Goal: Obtain resource: Download file/media

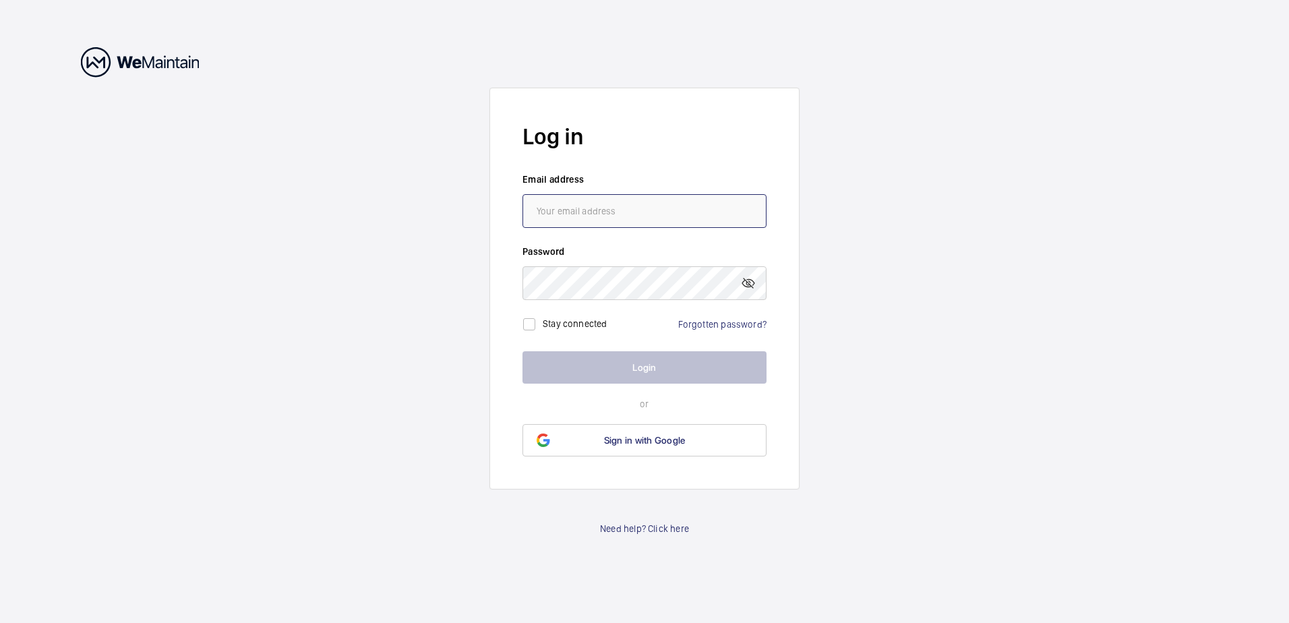
type input "[PERSON_NAME][EMAIL_ADDRESS][PERSON_NAME][DOMAIN_NAME]"
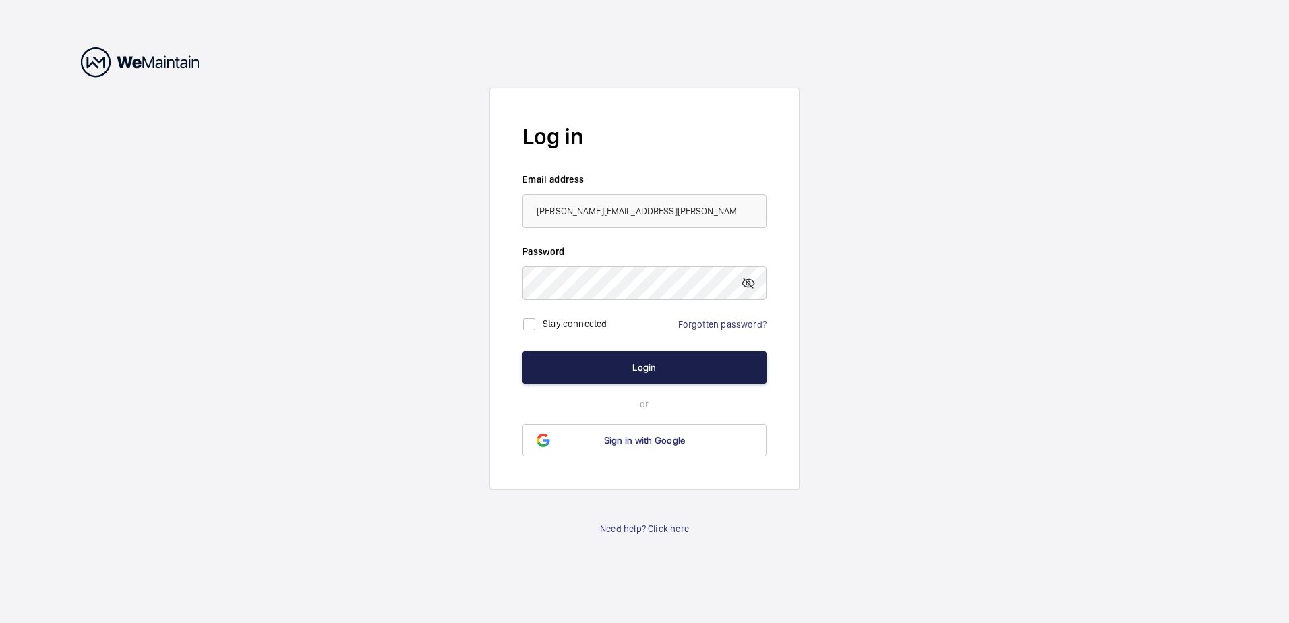
click at [649, 371] on button "Login" at bounding box center [644, 367] width 244 height 32
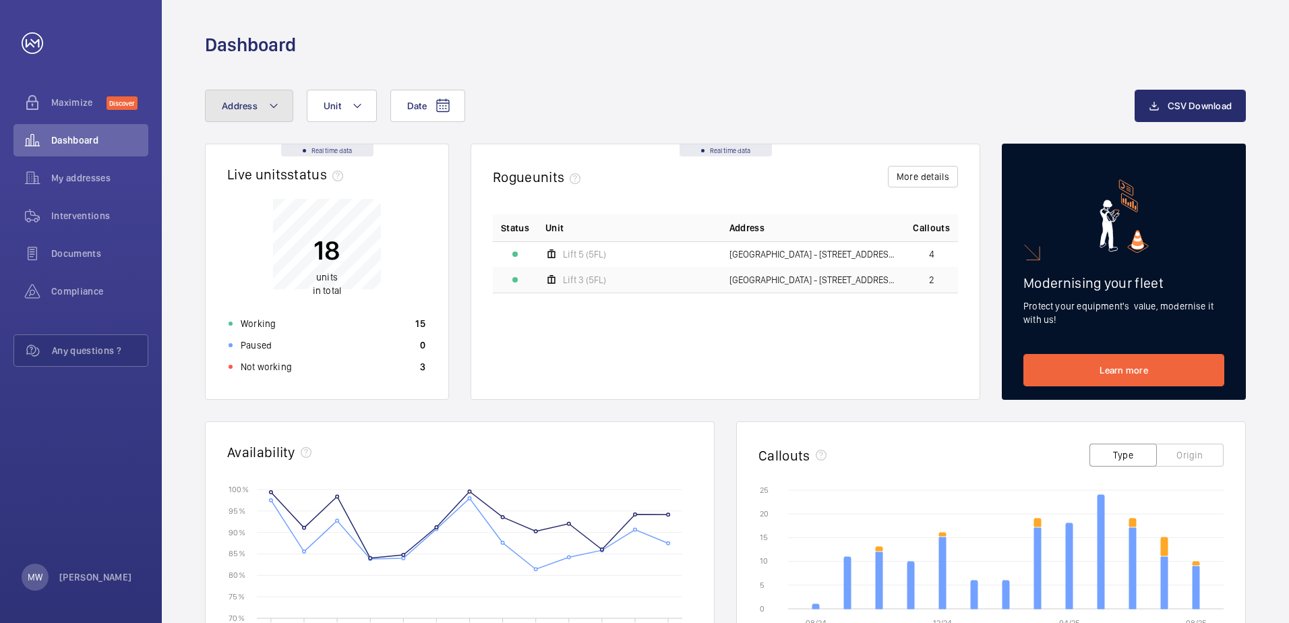
click at [278, 110] on button "Address" at bounding box center [249, 106] width 88 height 32
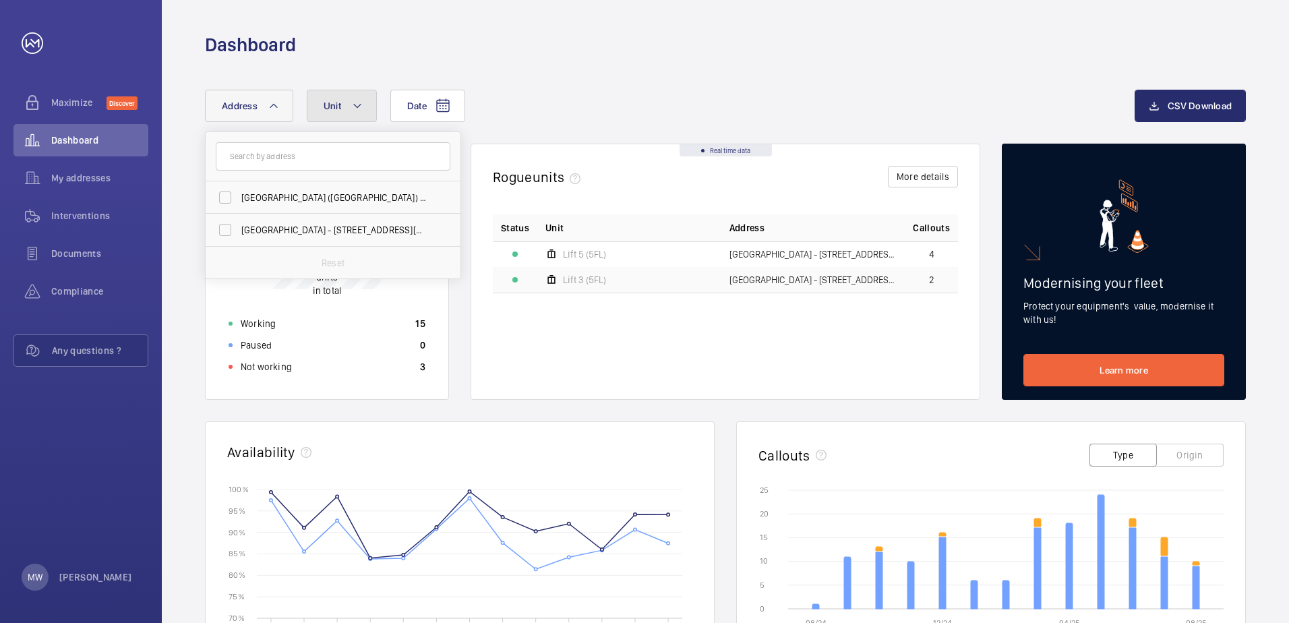
click at [364, 109] on button "Unit" at bounding box center [342, 106] width 70 height 32
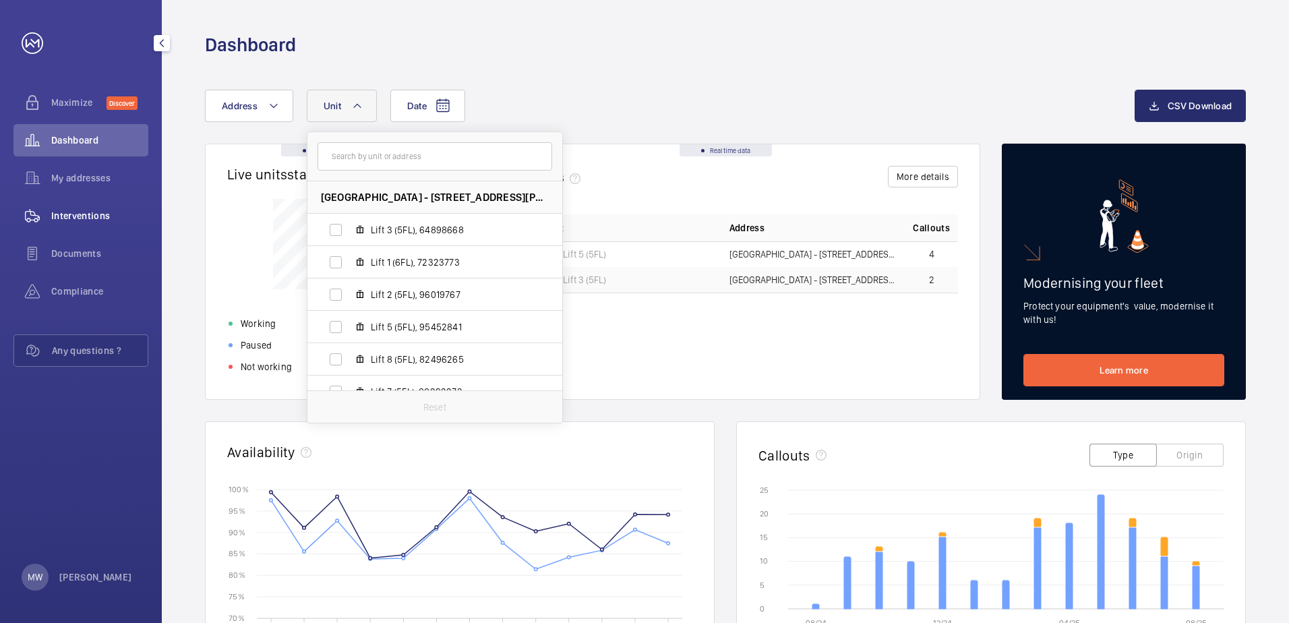
click at [92, 218] on span "Interventions" at bounding box center [99, 215] width 97 height 13
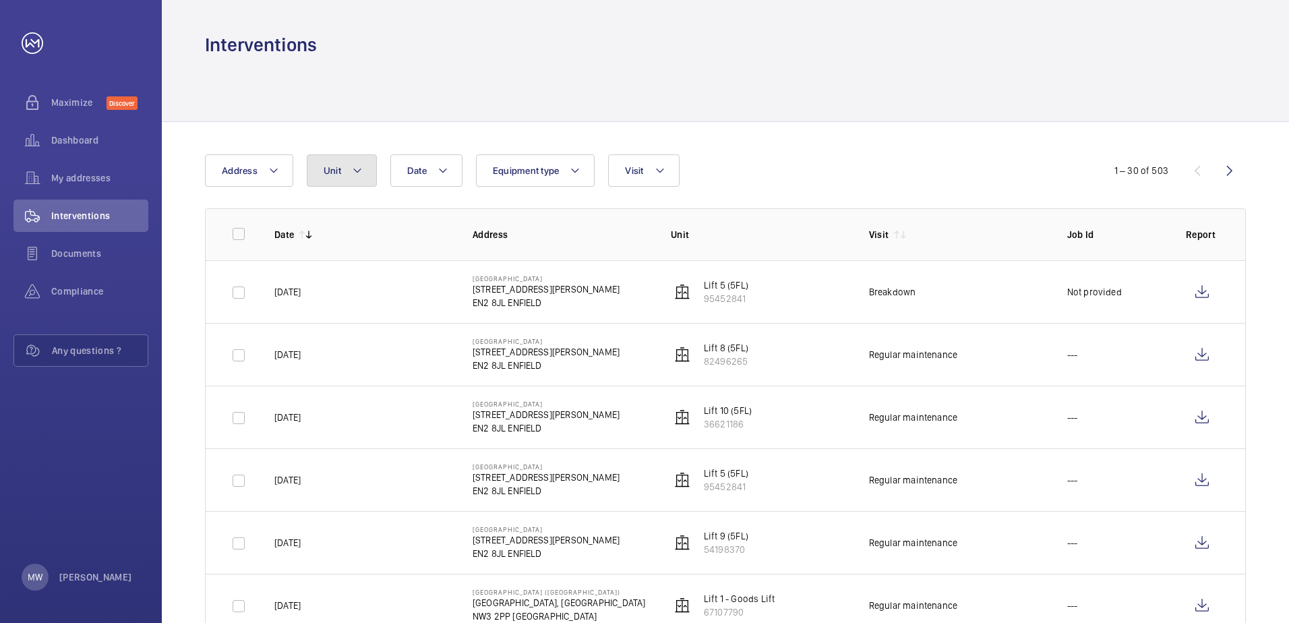
click at [370, 173] on button "Unit" at bounding box center [342, 170] width 70 height 32
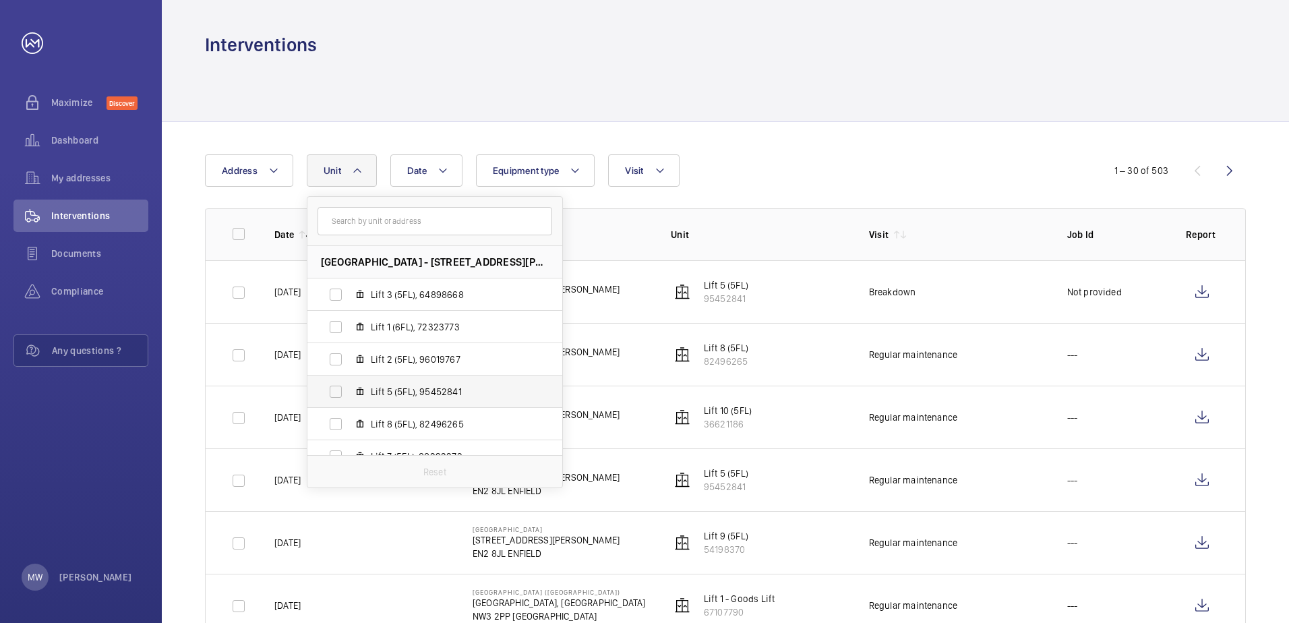
click at [338, 394] on label "Lift 5 (5FL), 95452841" at bounding box center [423, 392] width 233 height 32
click at [338, 394] on input "Lift 5 (5FL), 95452841" at bounding box center [335, 391] width 27 height 27
checkbox input "true"
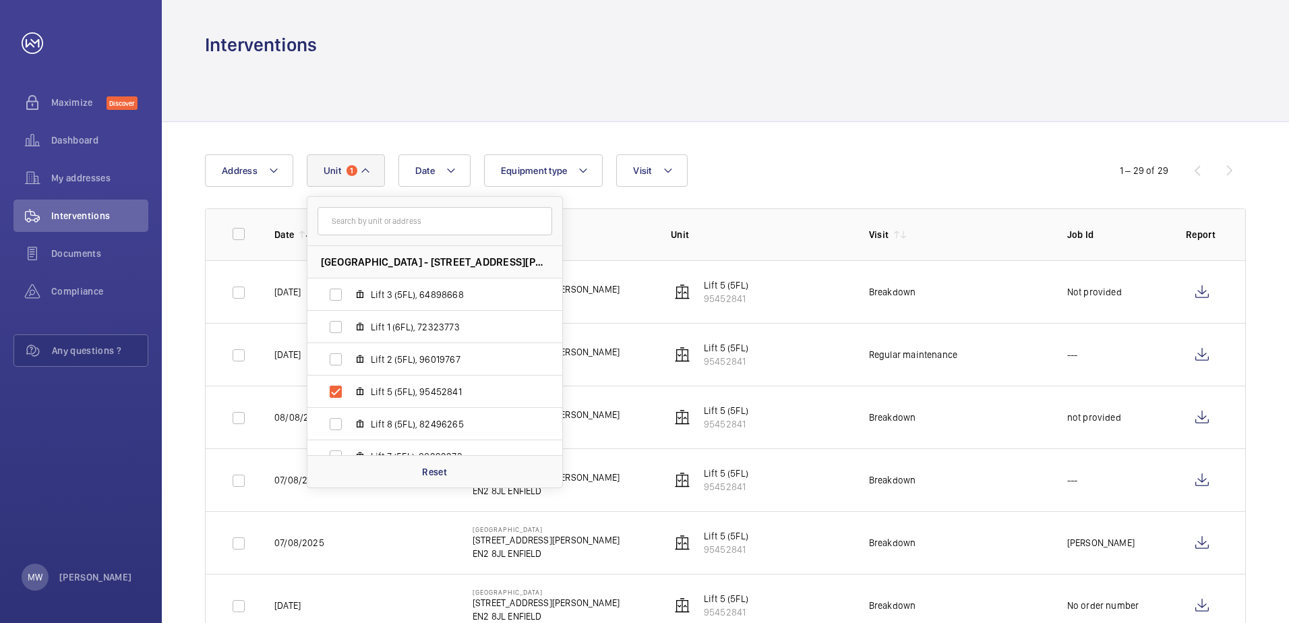
drag, startPoint x: 870, startPoint y: 45, endPoint x: 862, endPoint y: 53, distance: 11.5
click at [871, 45] on div "Interventions" at bounding box center [725, 44] width 1041 height 25
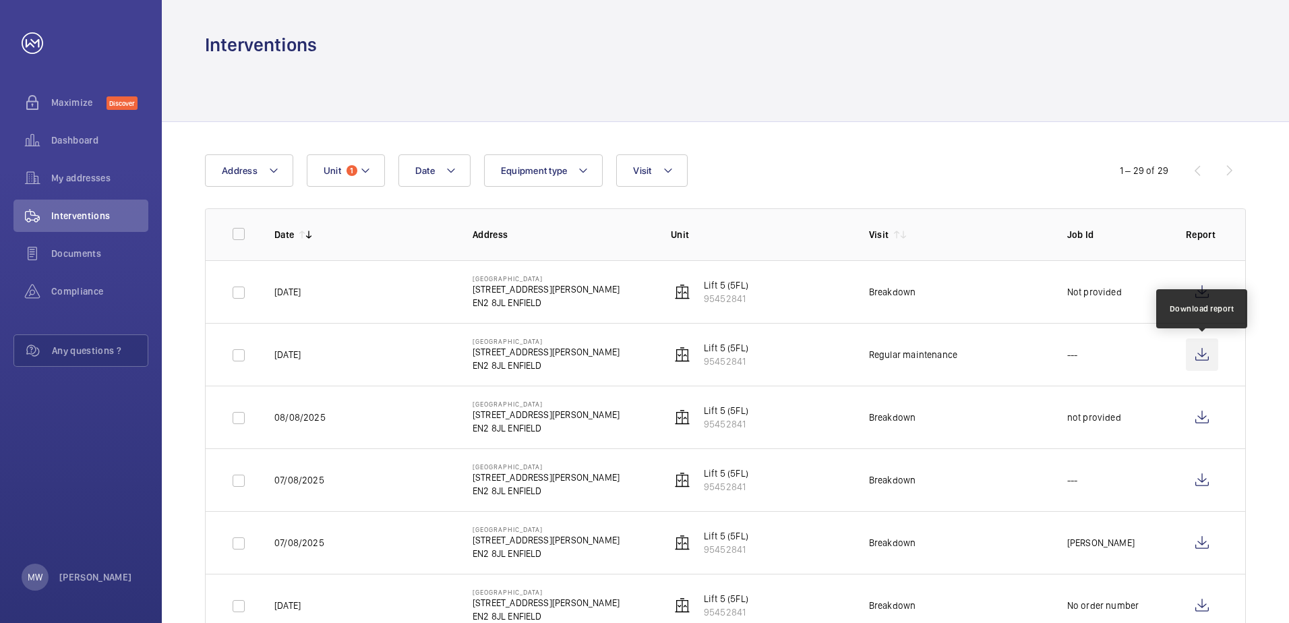
click at [1199, 353] on wm-front-icon-button at bounding box center [1202, 354] width 32 height 32
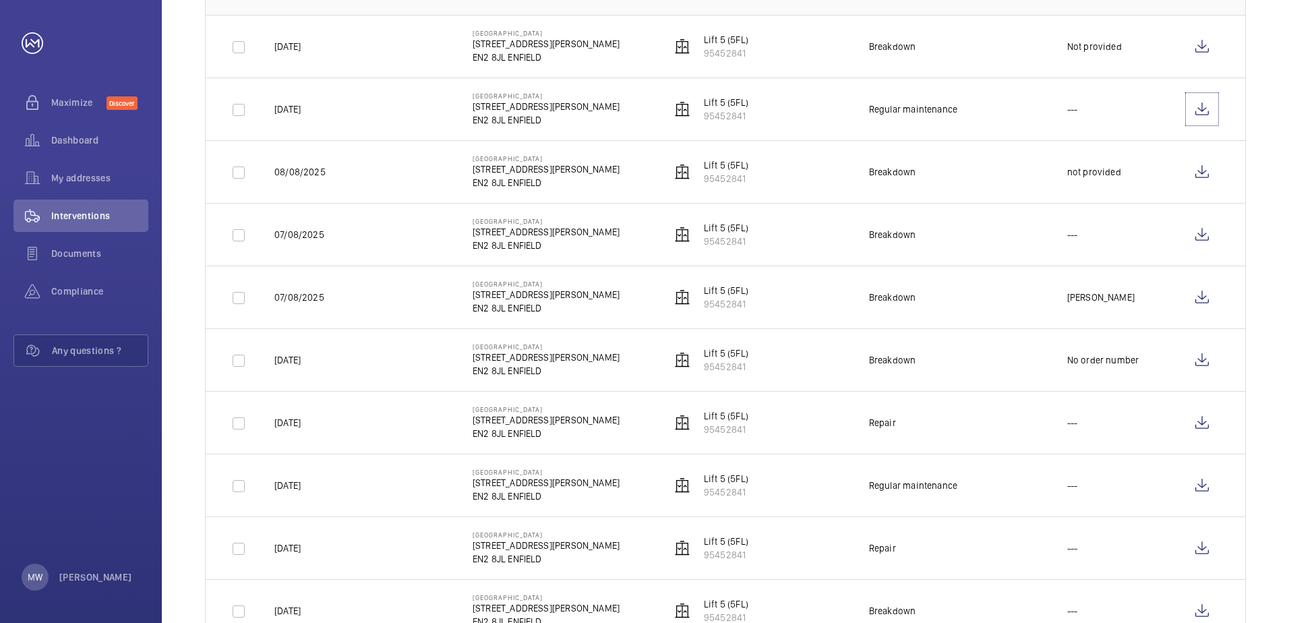
scroll to position [270, 0]
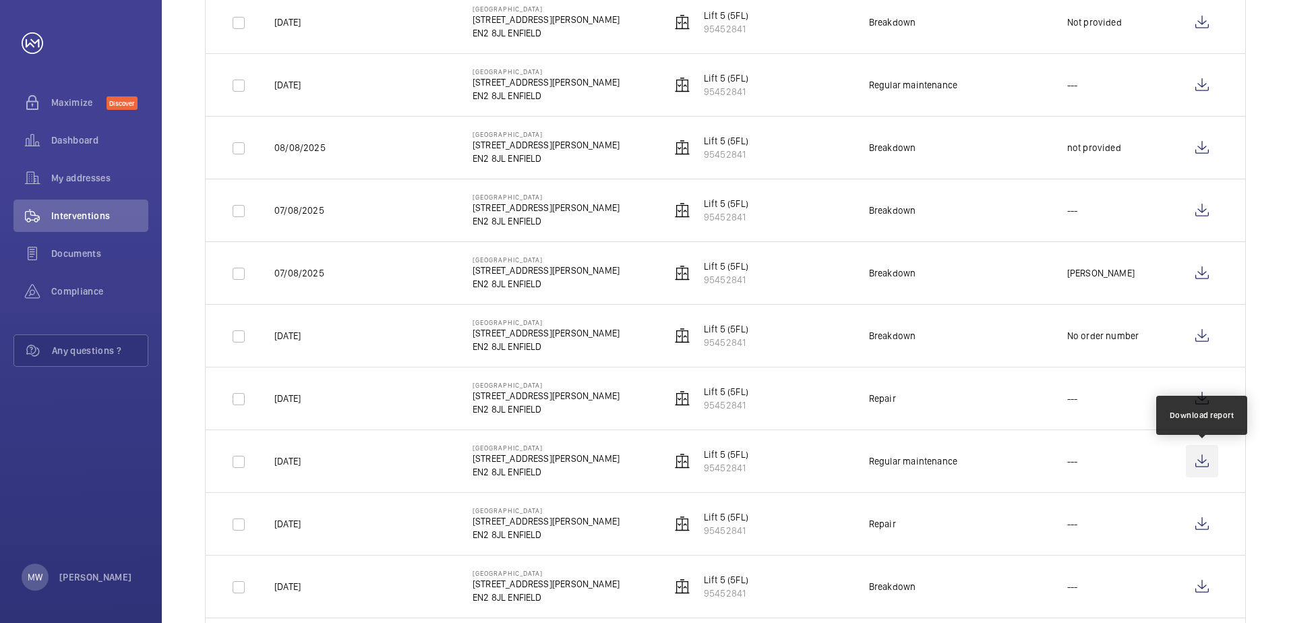
click at [1204, 467] on wm-front-icon-button at bounding box center [1202, 461] width 32 height 32
click at [1201, 460] on wm-front-icon-button at bounding box center [1202, 461] width 32 height 32
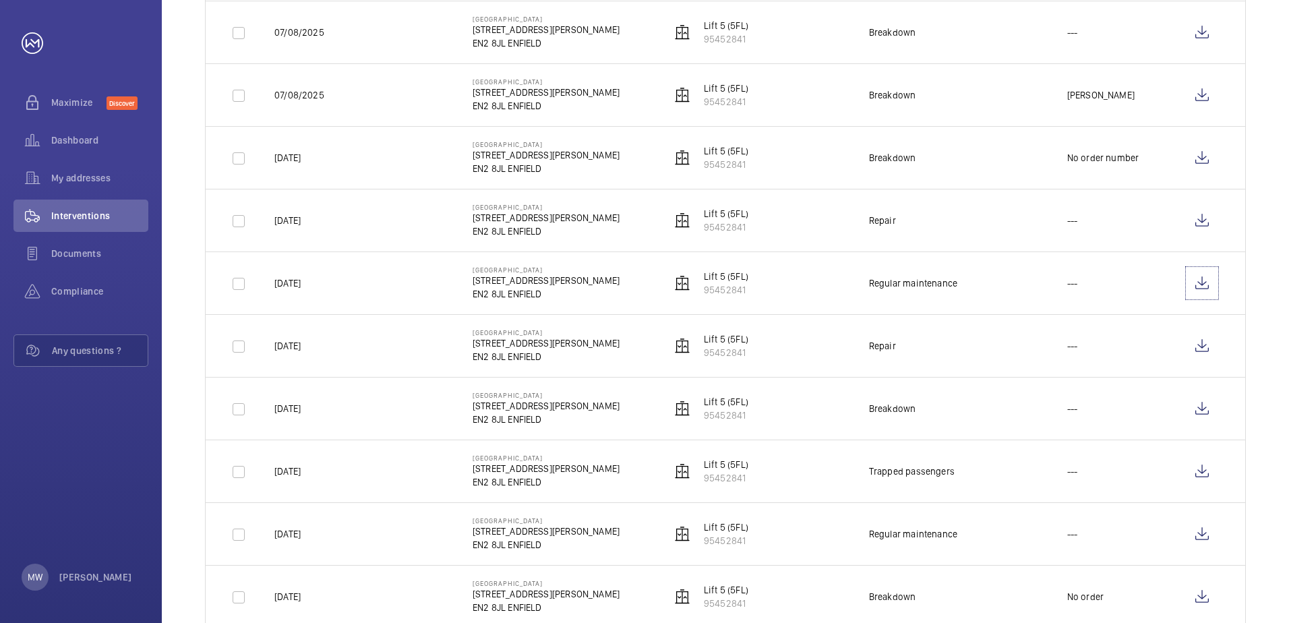
scroll to position [472, 0]
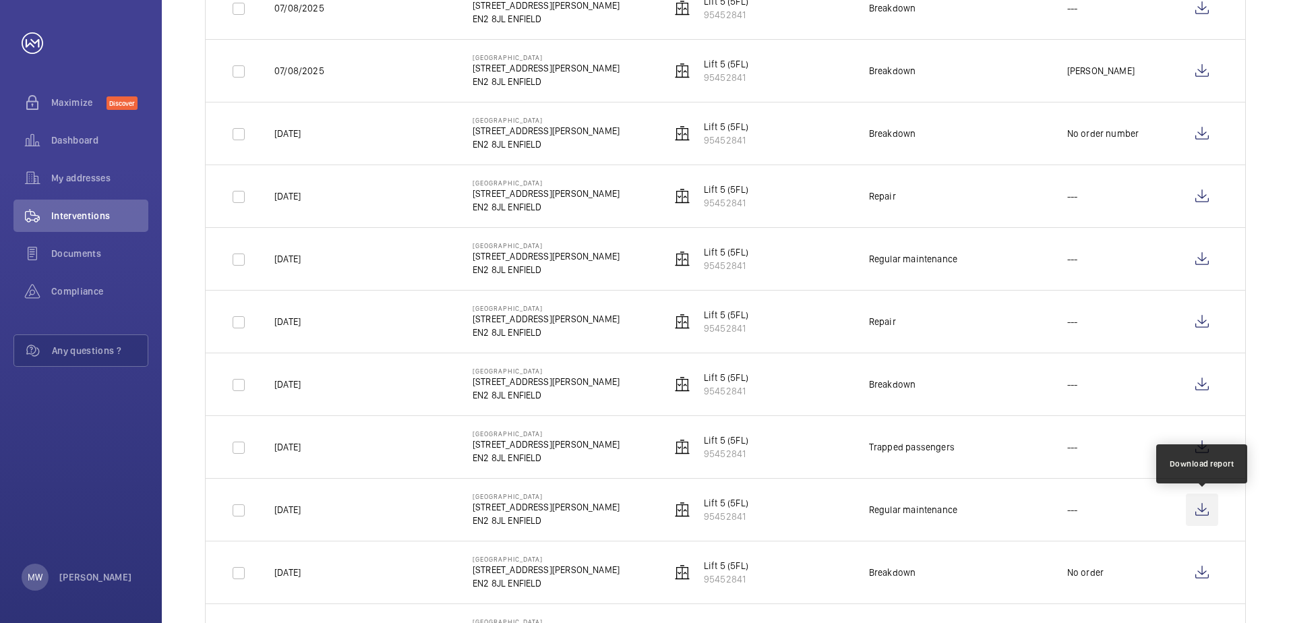
click at [1202, 513] on wm-front-icon-button at bounding box center [1202, 509] width 32 height 32
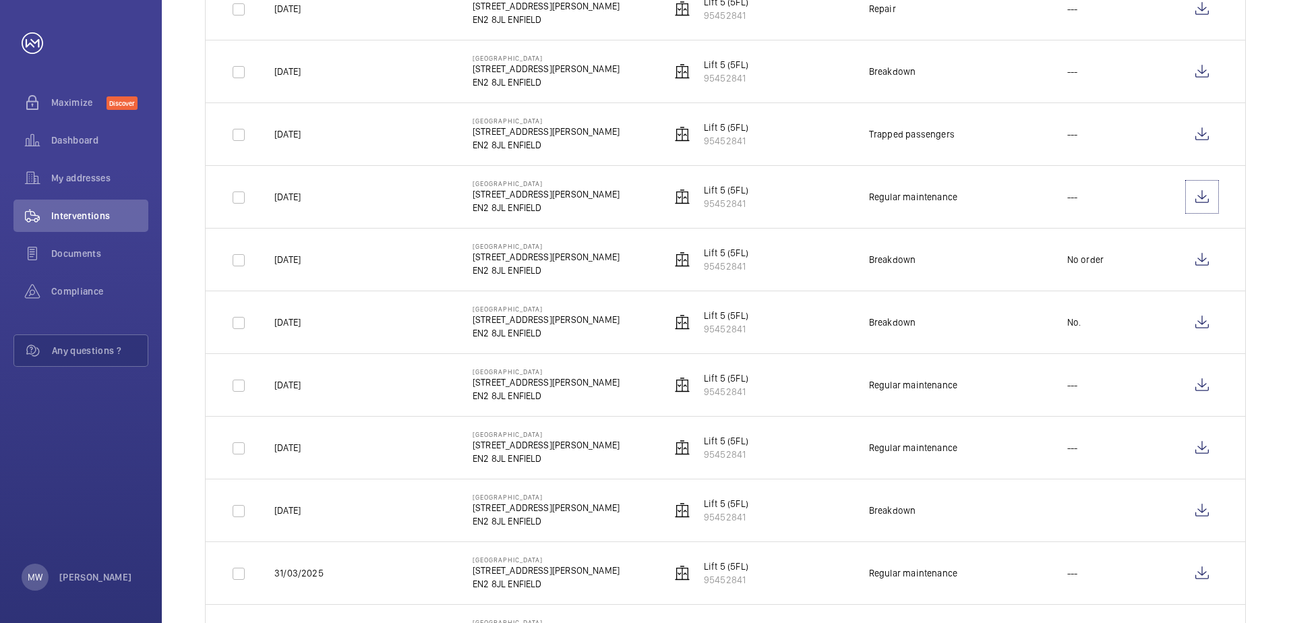
scroll to position [809, 0]
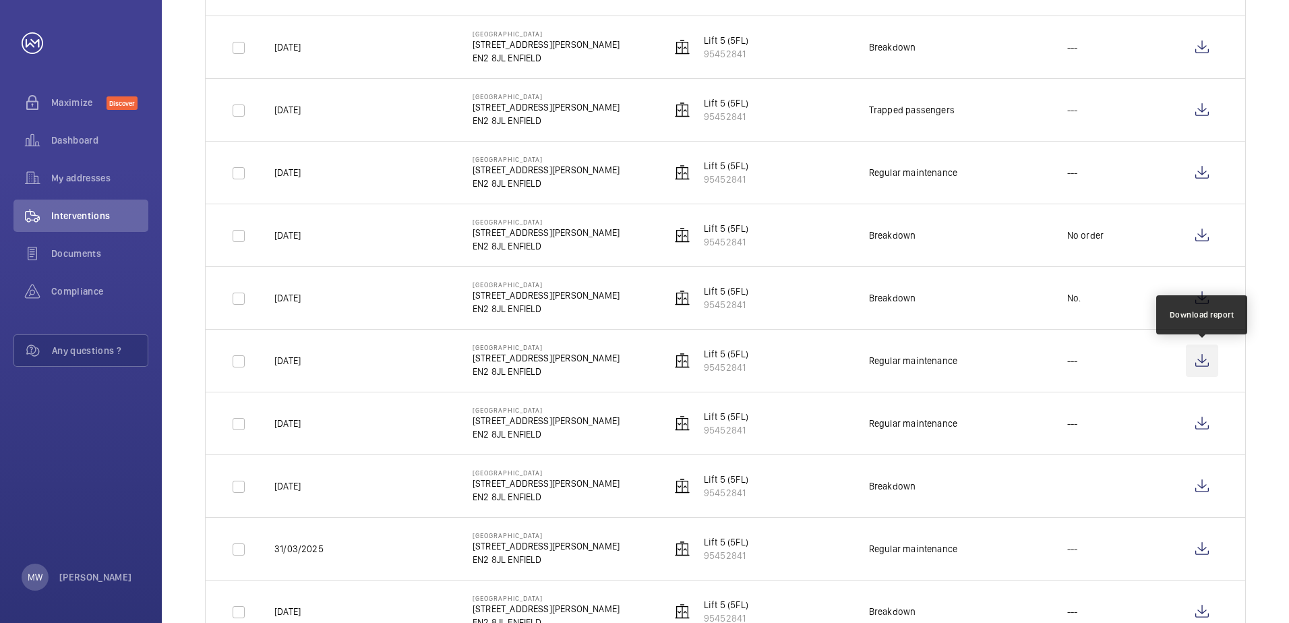
click at [1205, 360] on wm-front-icon-button at bounding box center [1202, 360] width 32 height 32
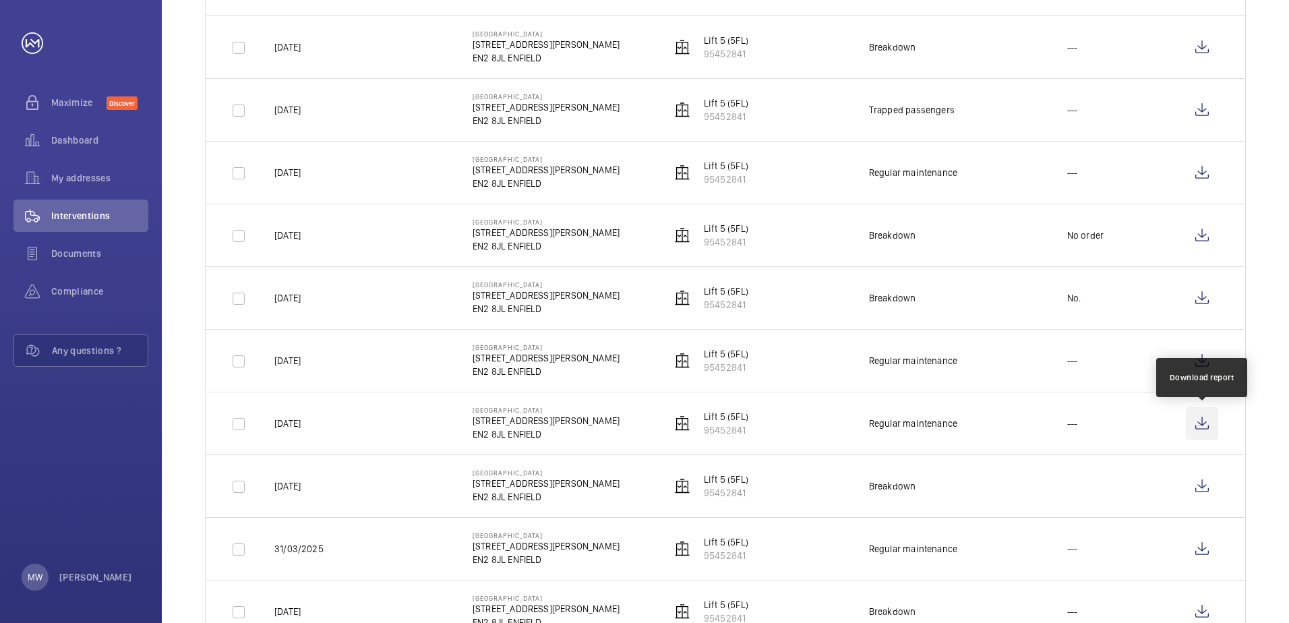
click at [1205, 422] on wm-front-icon-button at bounding box center [1202, 423] width 32 height 32
